Goal: Book appointment/travel/reservation

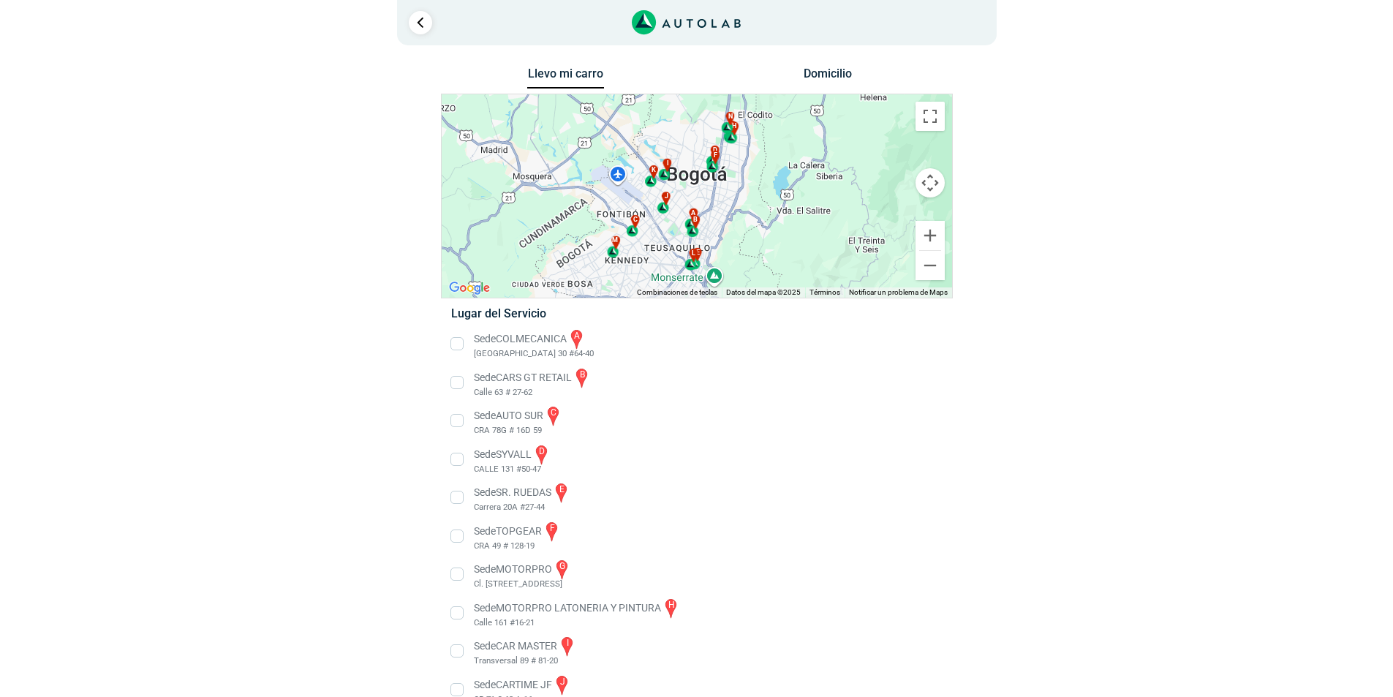
click at [793, 512] on li "Sede SR. RUEDAS e Carrera 20A #27-44" at bounding box center [696, 497] width 513 height 33
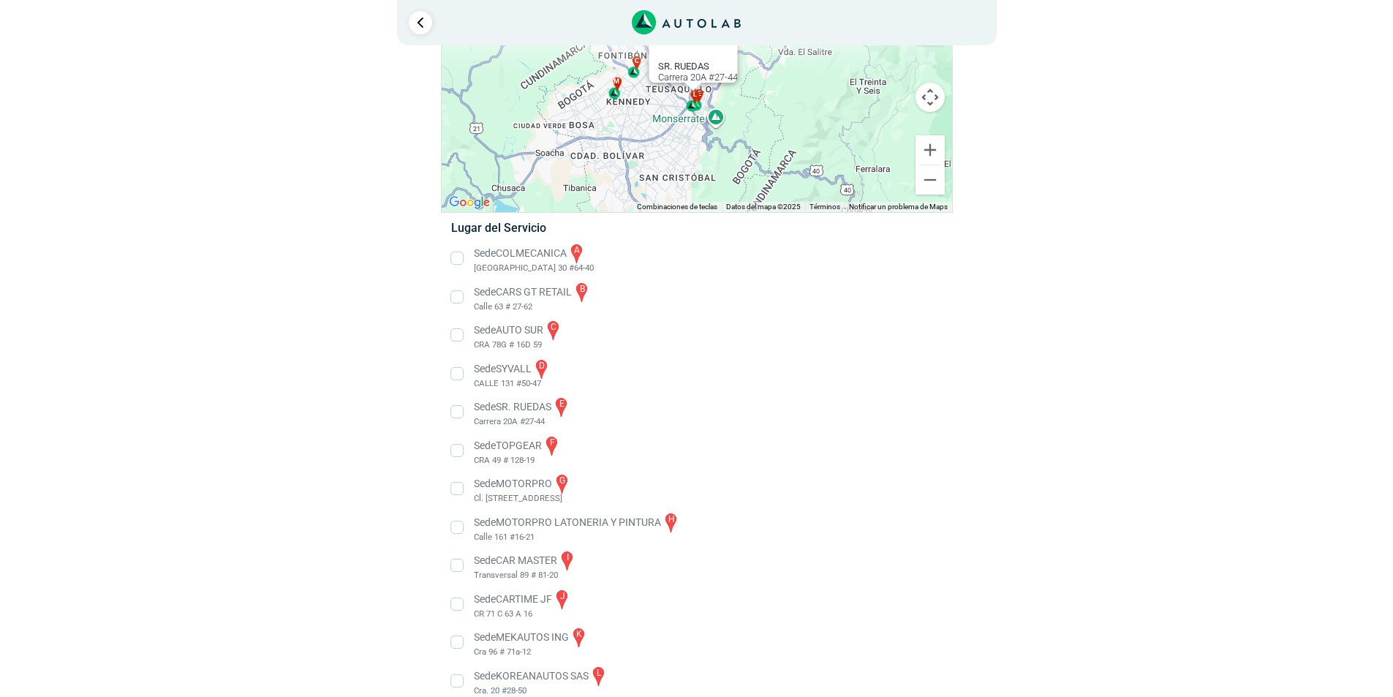
scroll to position [182, 0]
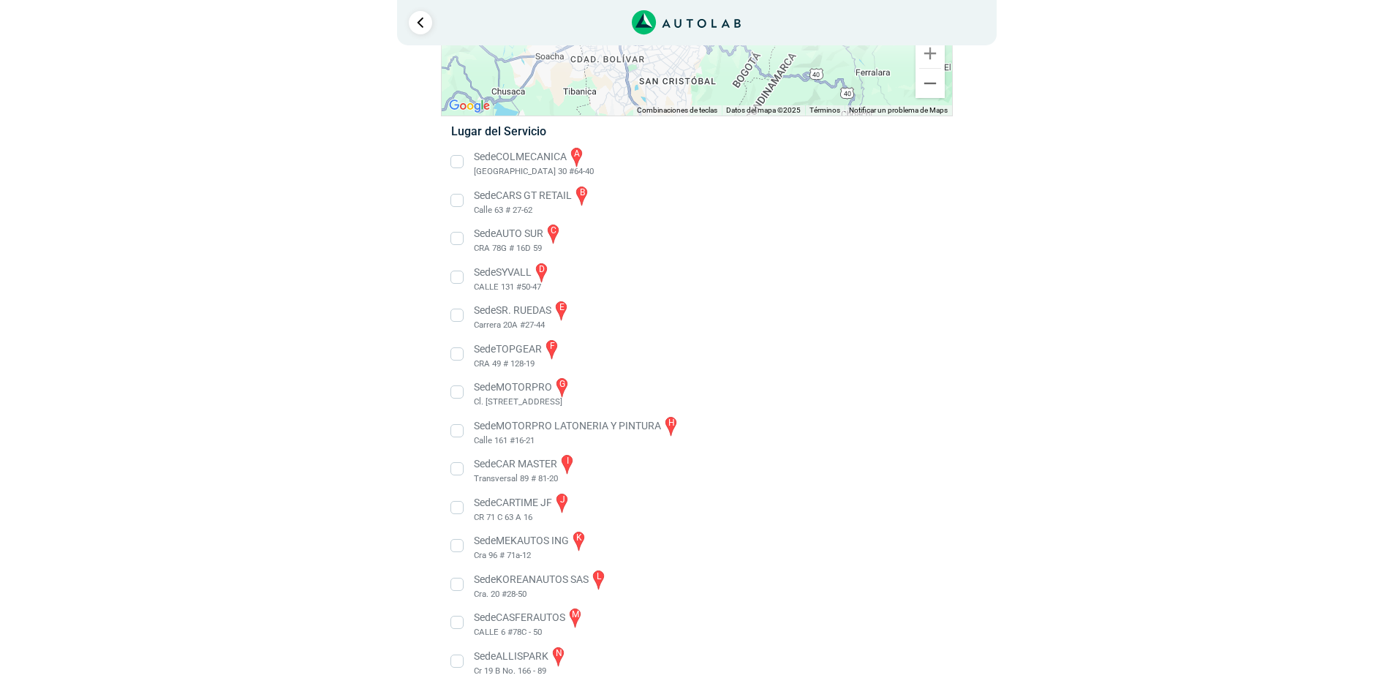
click at [890, 298] on ul "Sede COLMECANICA a [GEOGRAPHIC_DATA] 30 #64-40" at bounding box center [696, 411] width 513 height 532
click at [461, 621] on li "Sede CASFERAUTOS m CALLE 6 #78C - 50" at bounding box center [696, 622] width 513 height 33
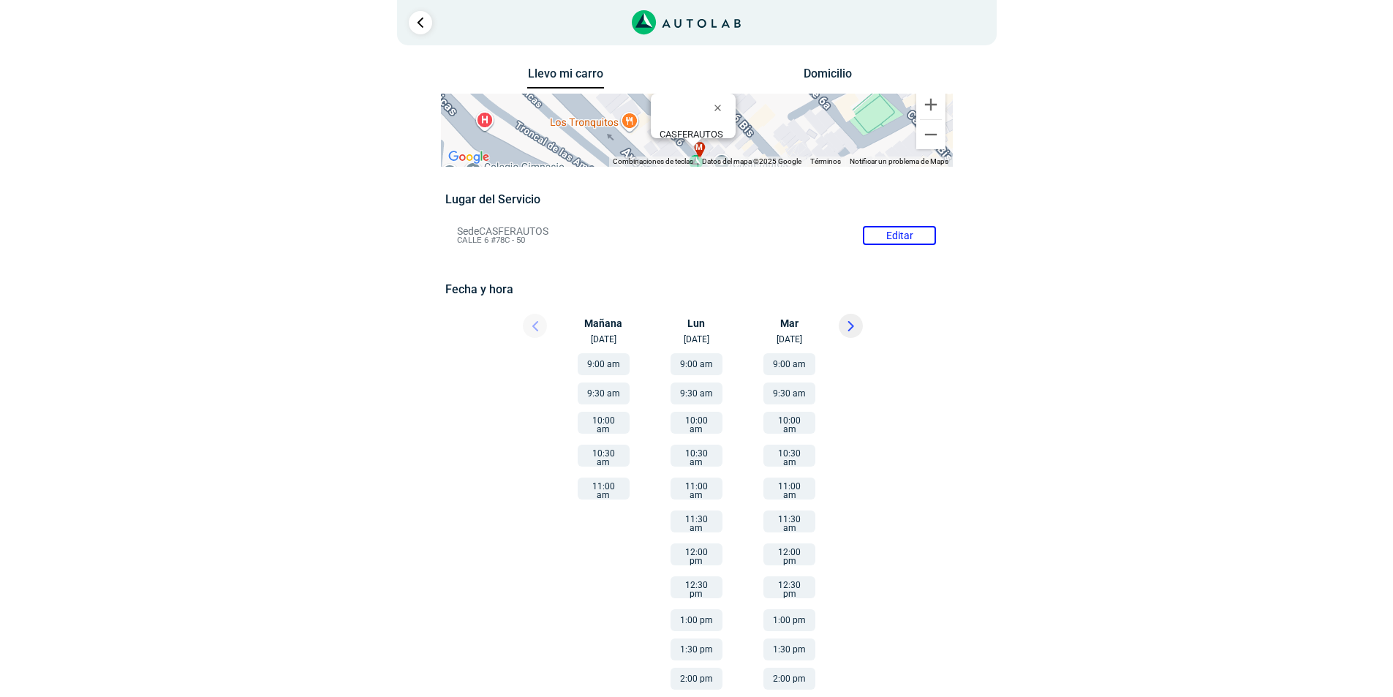
click at [705, 426] on button "10:00 am" at bounding box center [696, 423] width 52 height 22
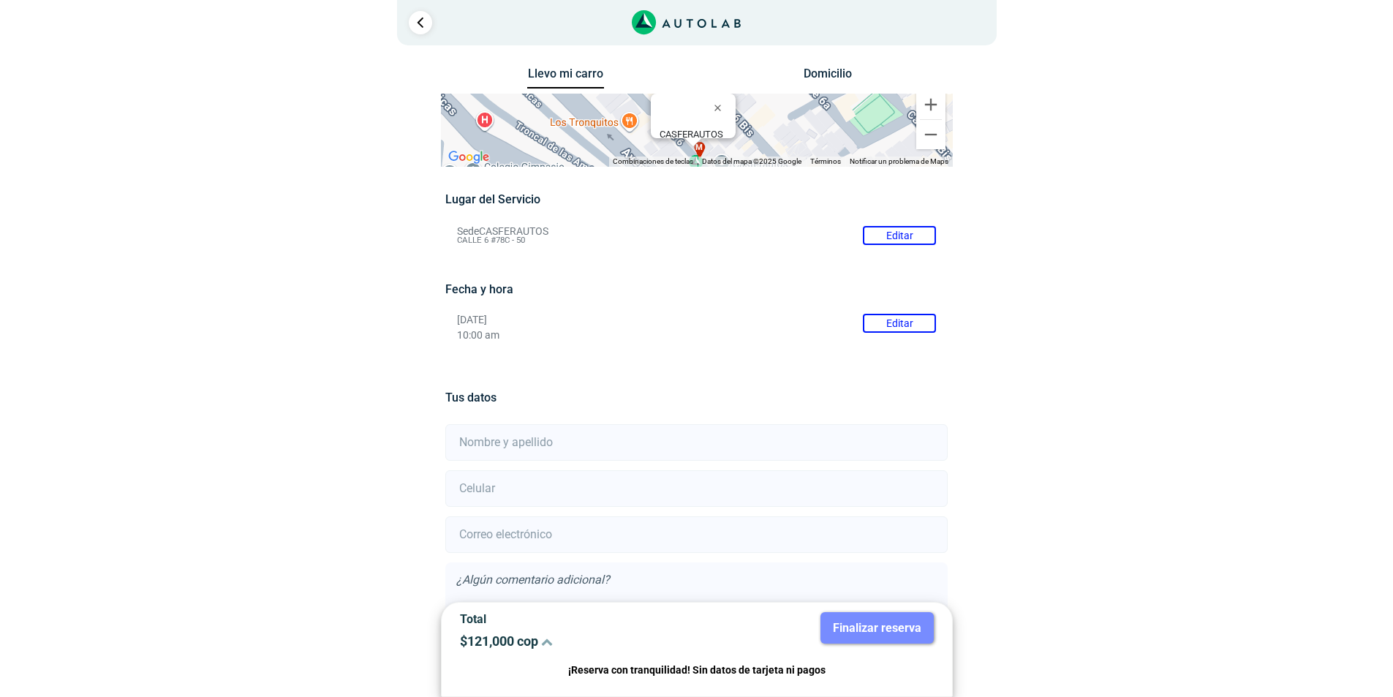
scroll to position [98, 0]
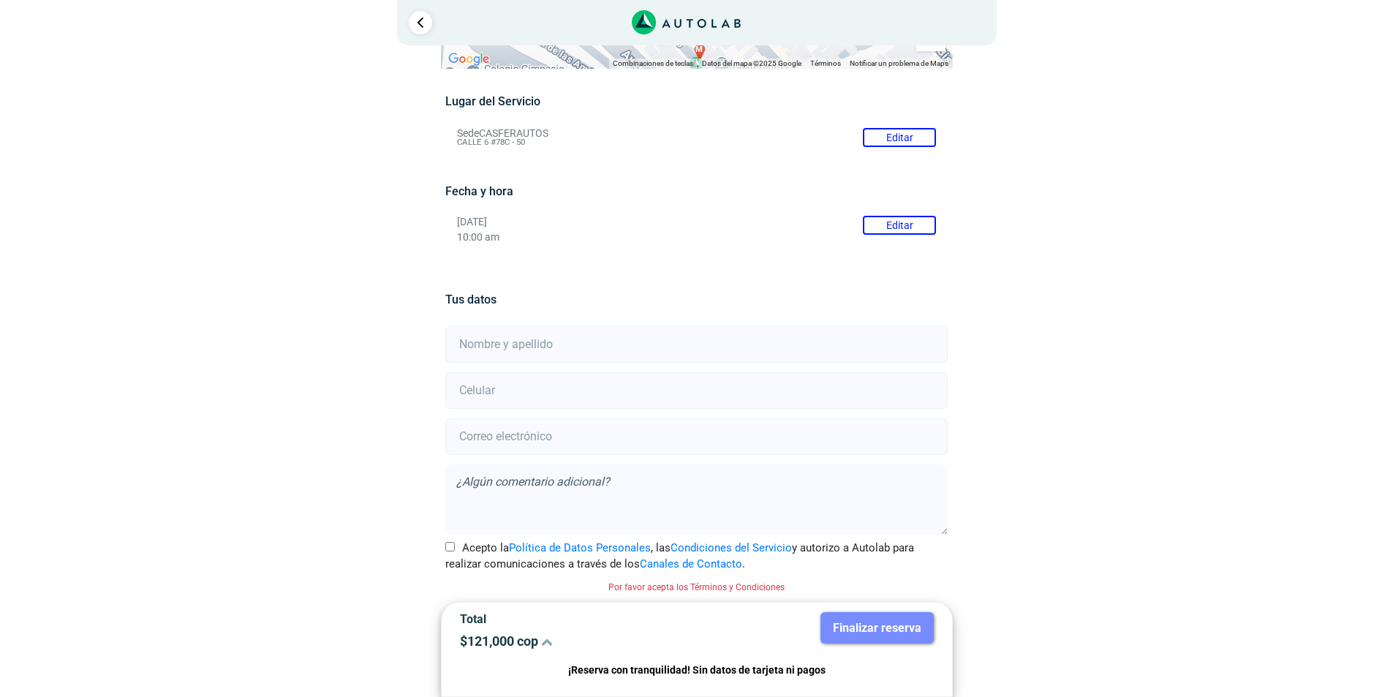
click at [700, 424] on input "email" at bounding box center [696, 436] width 502 height 37
type input "[EMAIL_ADDRESS][DOMAIN_NAME]"
type input "[PERSON_NAME]"
type input "3208999769"
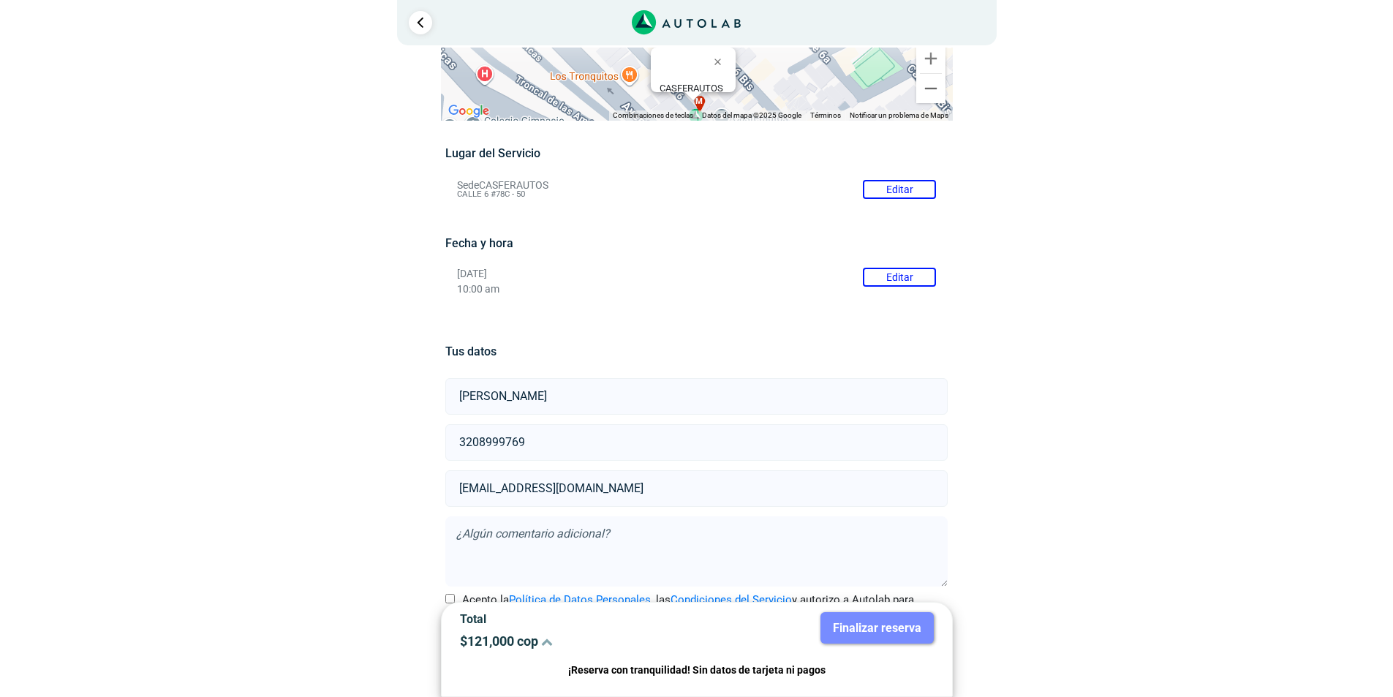
scroll to position [0, 0]
